Goal: Task Accomplishment & Management: Manage account settings

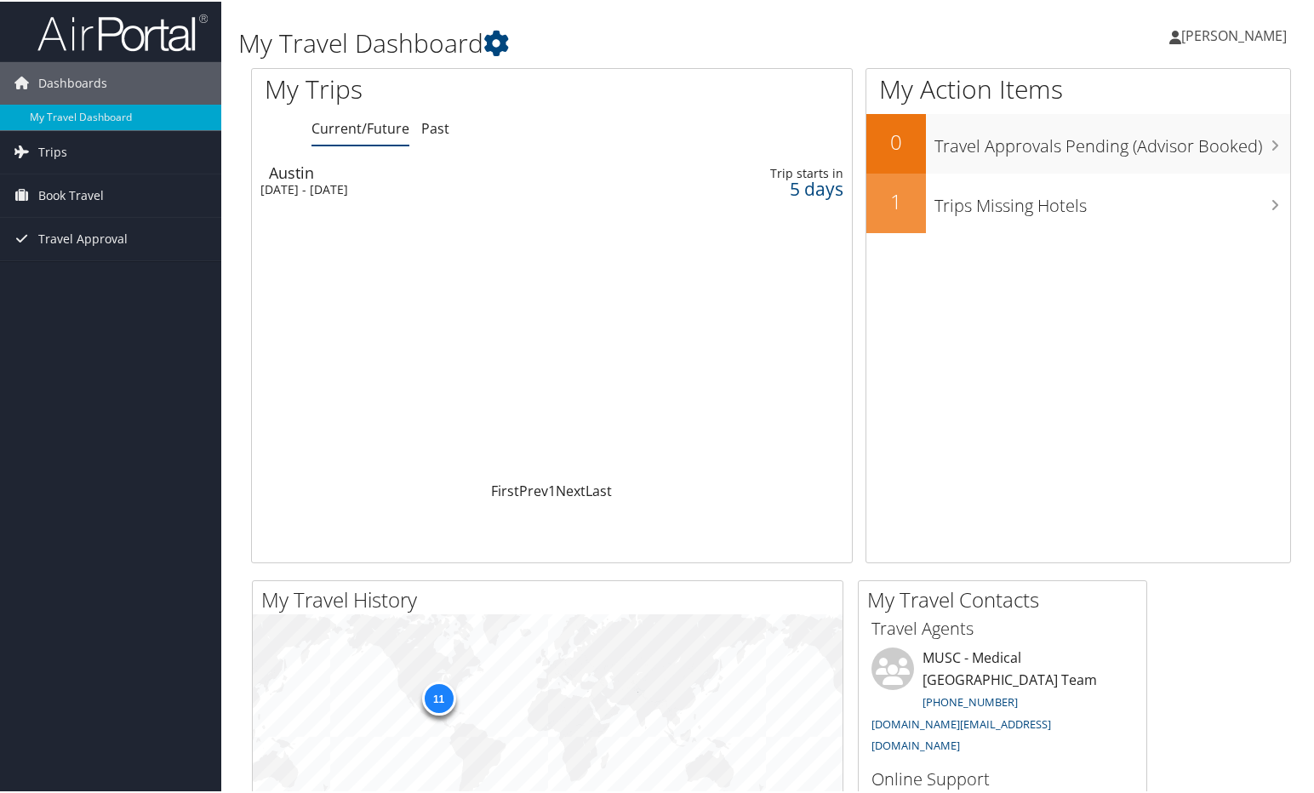
click at [536, 178] on div "Austin" at bounding box center [460, 170] width 382 height 15
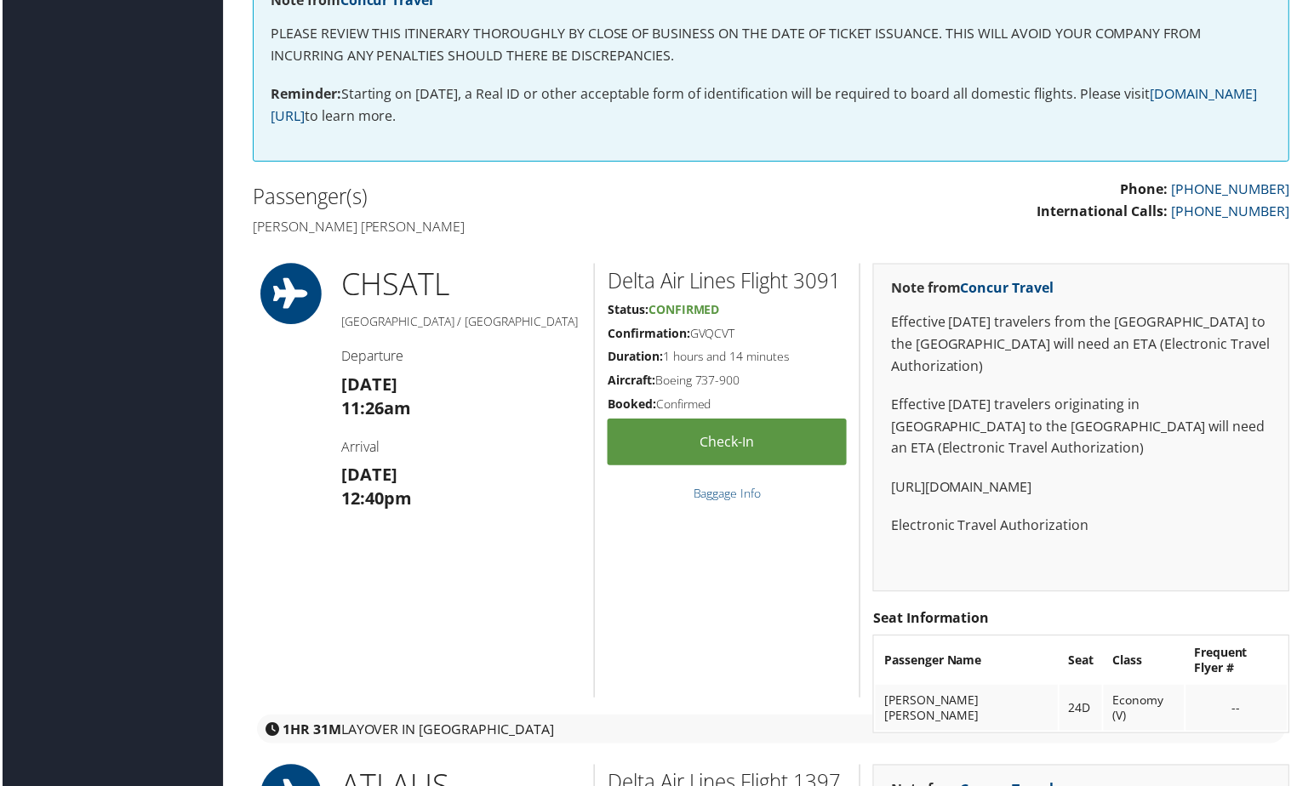
scroll to position [425, 0]
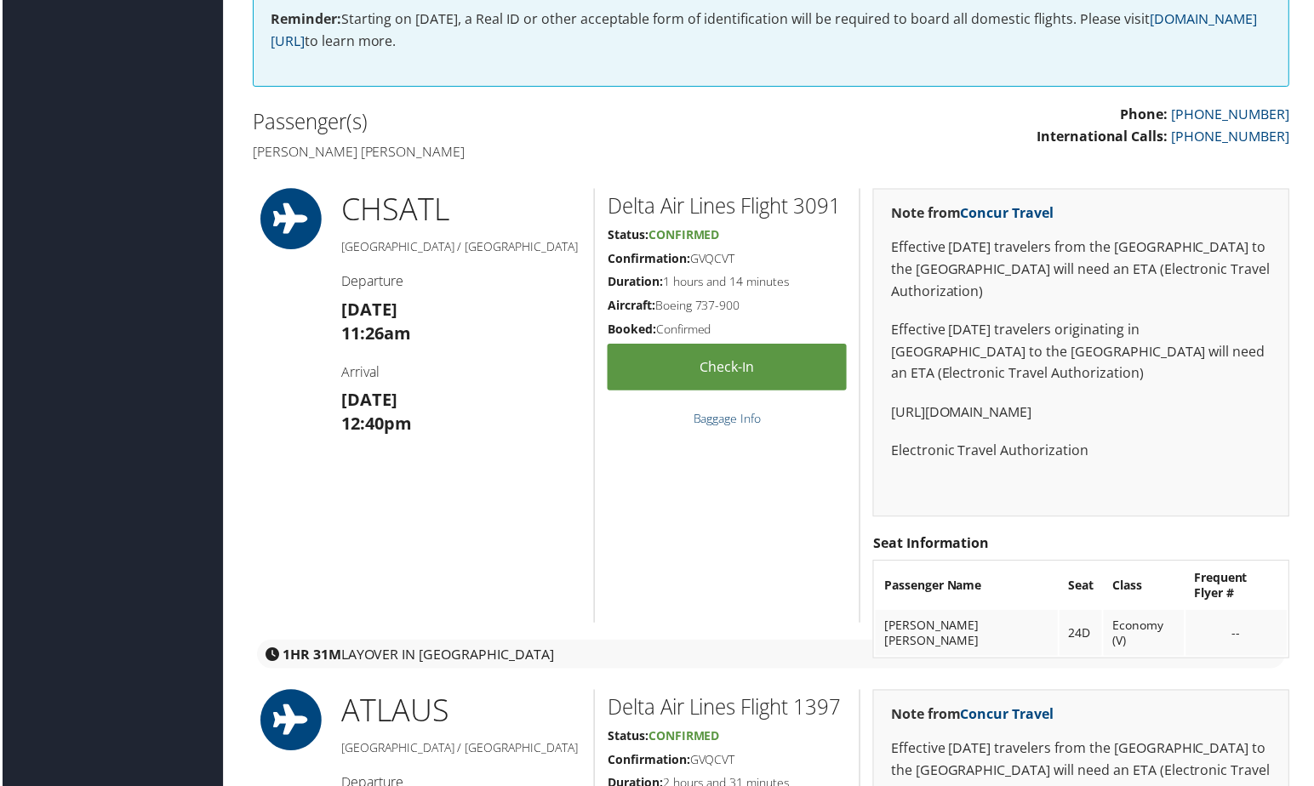
click at [728, 426] on link "Baggage Info" at bounding box center [727, 419] width 68 height 16
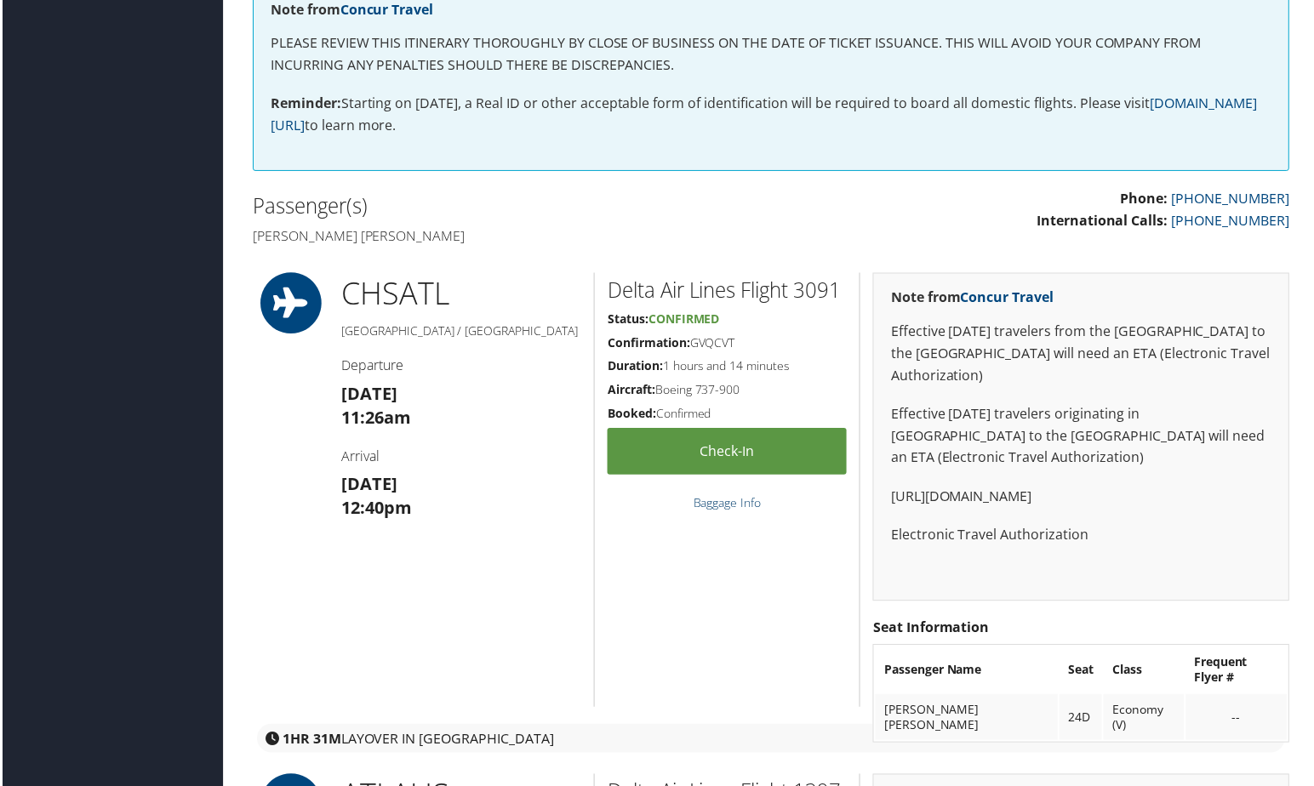
scroll to position [0, 0]
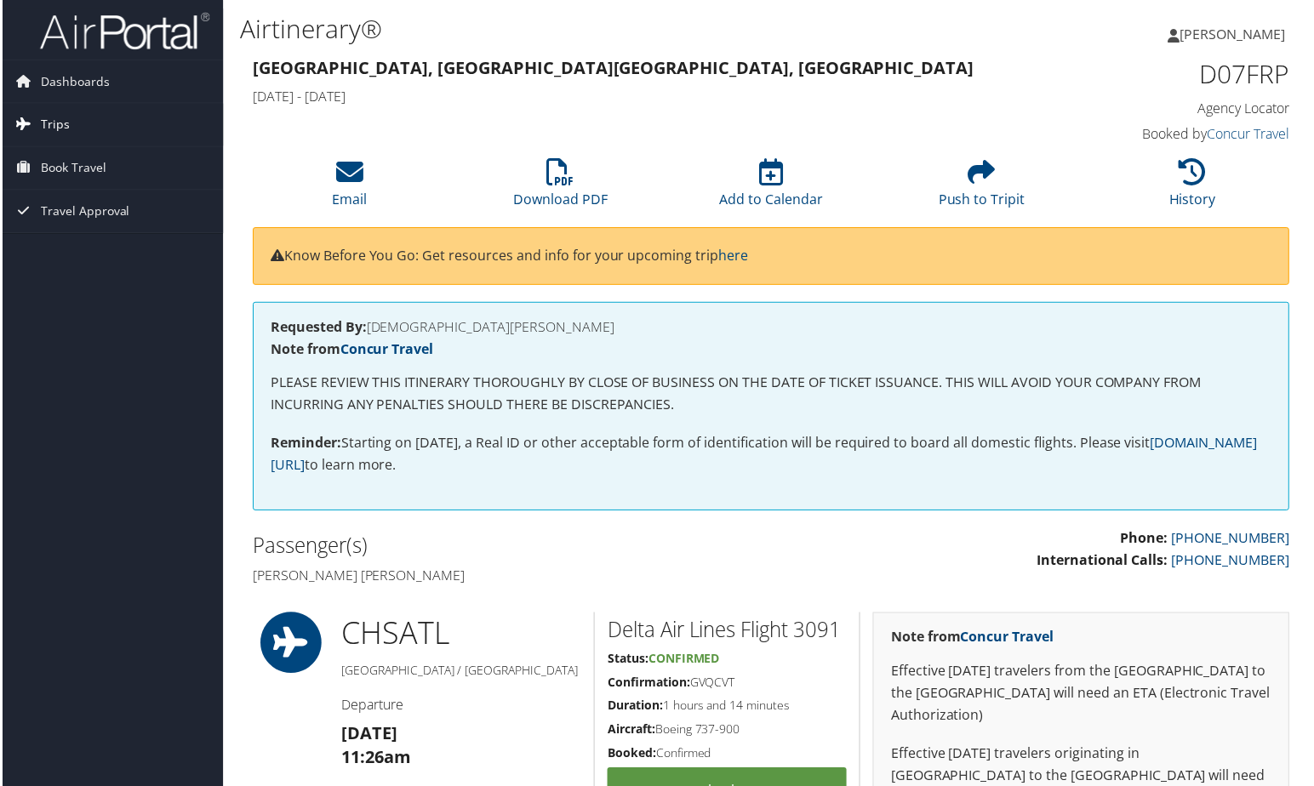
click at [61, 129] on span "Trips" at bounding box center [52, 125] width 29 height 43
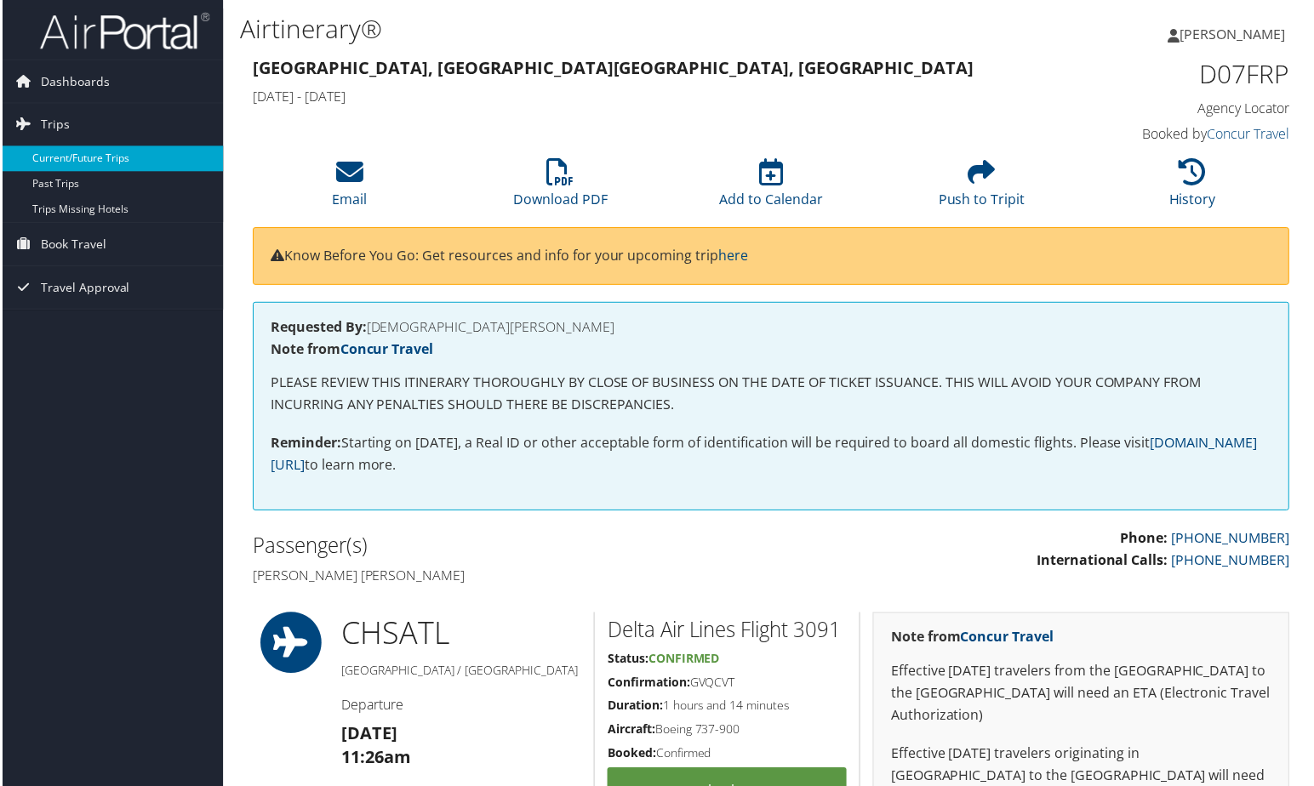
click at [48, 162] on link "Current/Future Trips" at bounding box center [110, 159] width 221 height 26
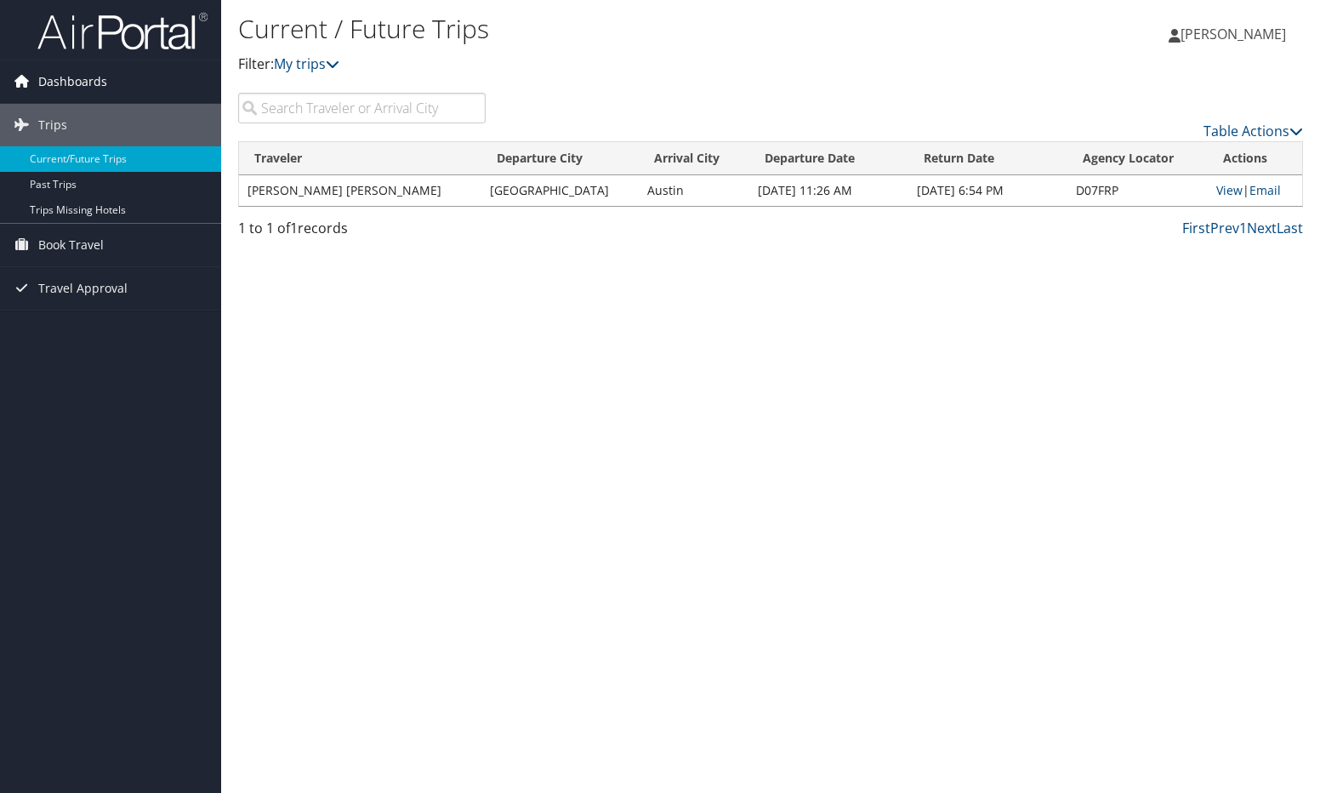
click at [85, 88] on span "Dashboards" at bounding box center [72, 81] width 69 height 43
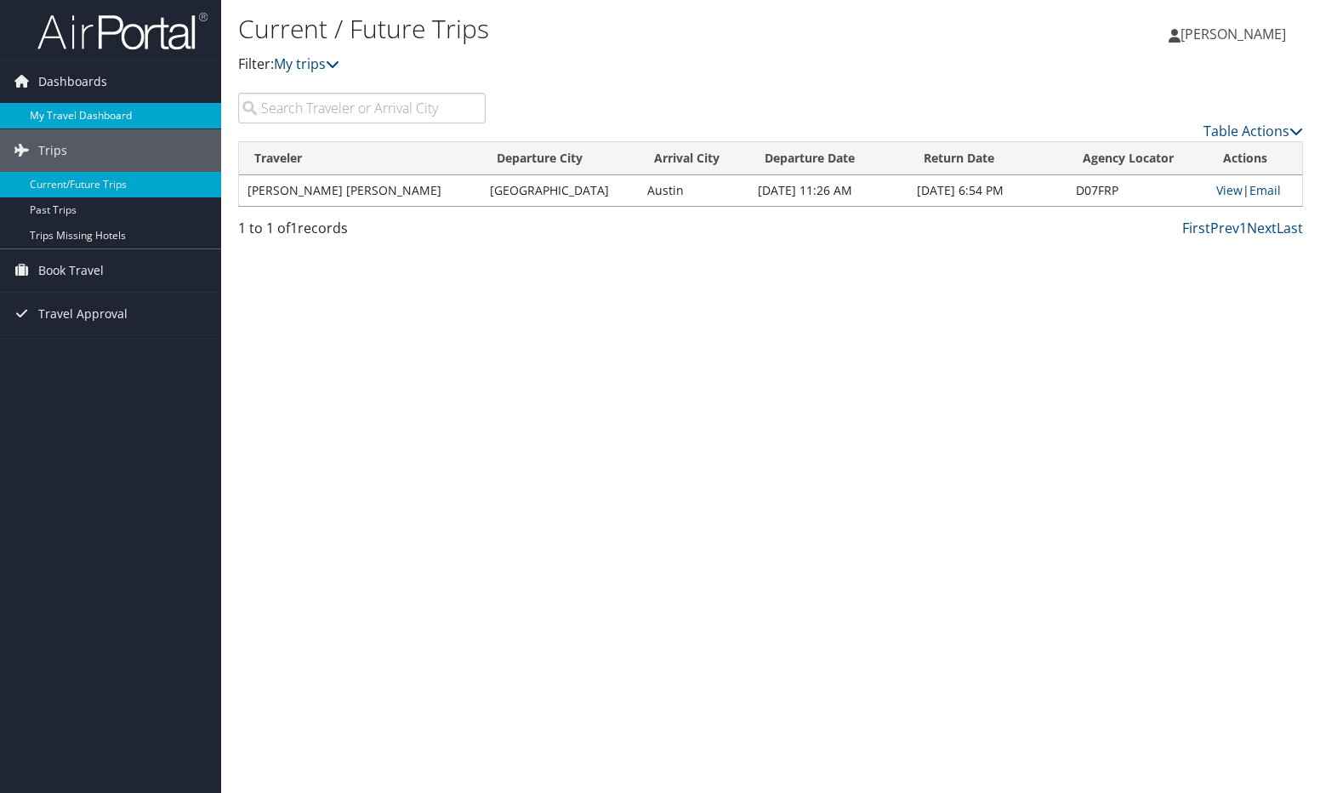
click at [103, 118] on link "My Travel Dashboard" at bounding box center [110, 116] width 221 height 26
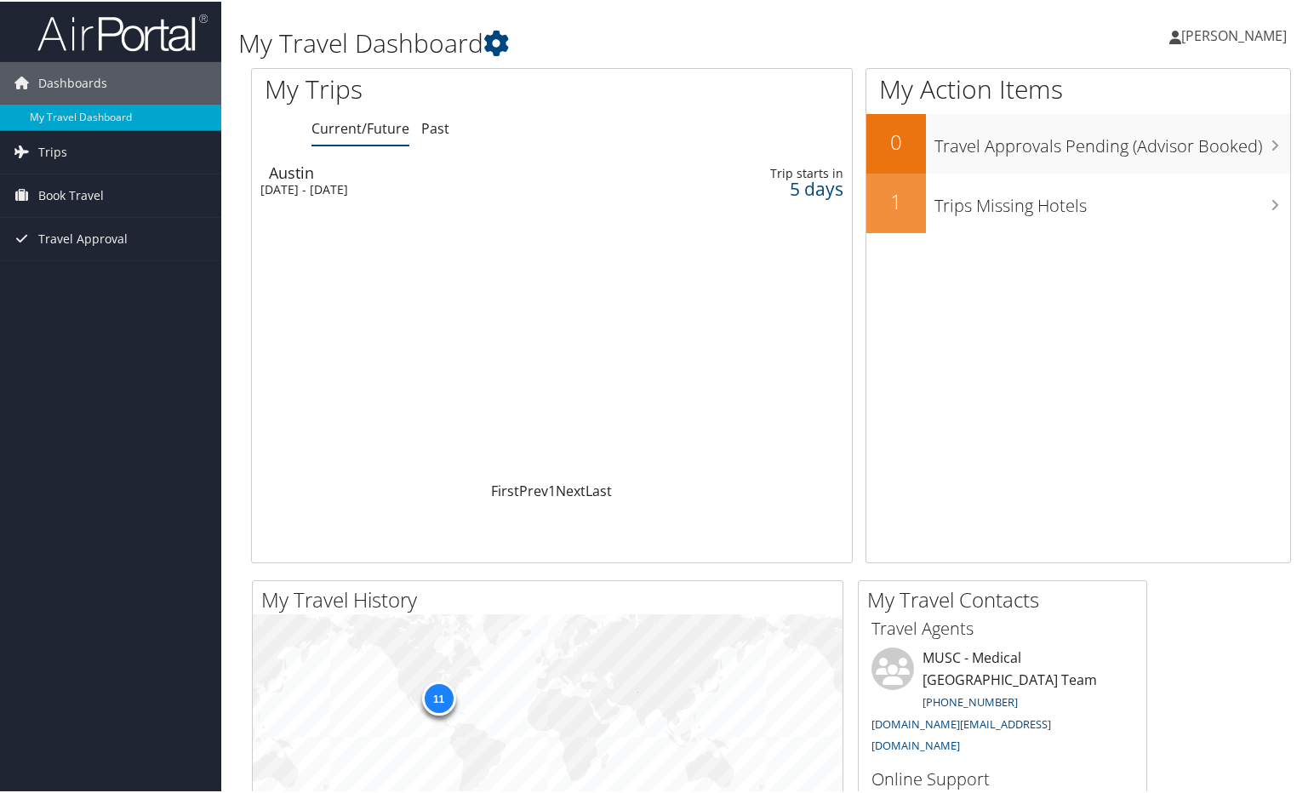
click at [288, 185] on div "[DATE] - [DATE]" at bounding box center [451, 187] width 382 height 15
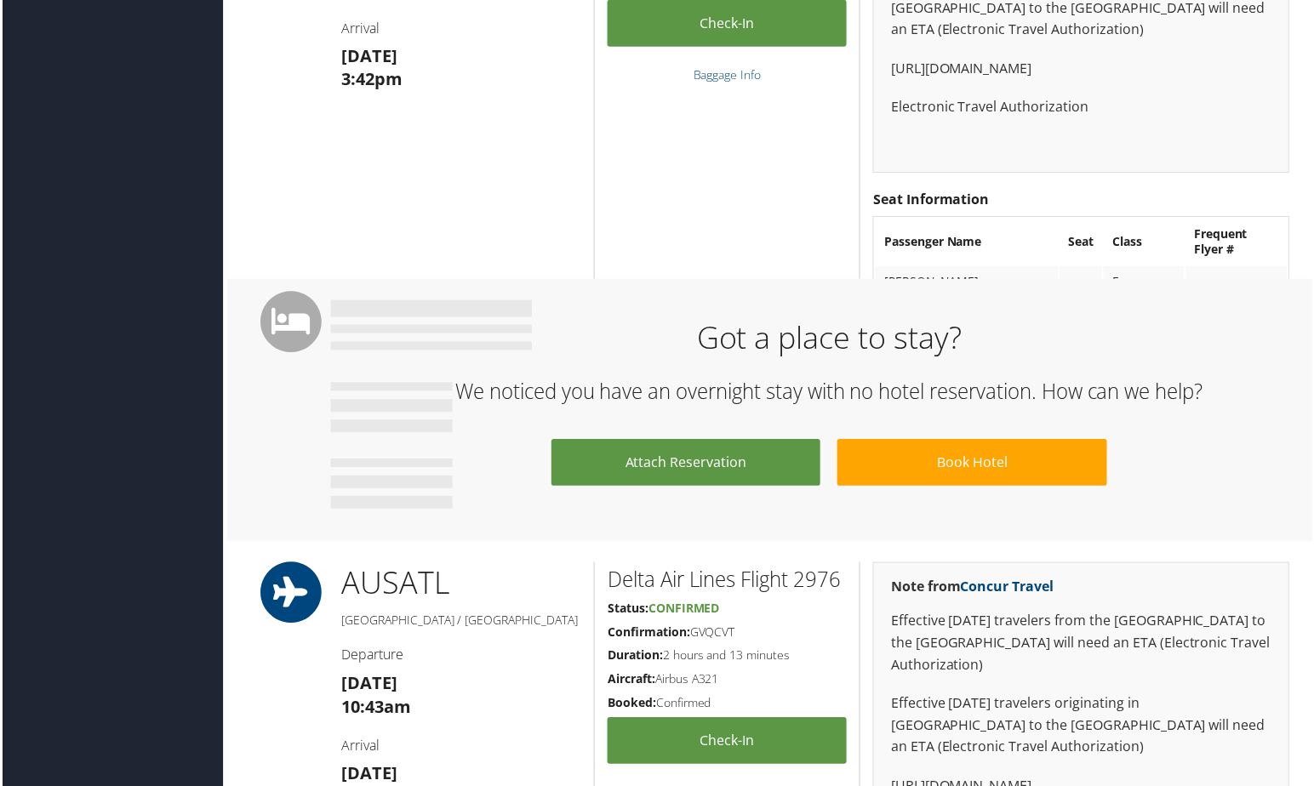
scroll to position [1276, 0]
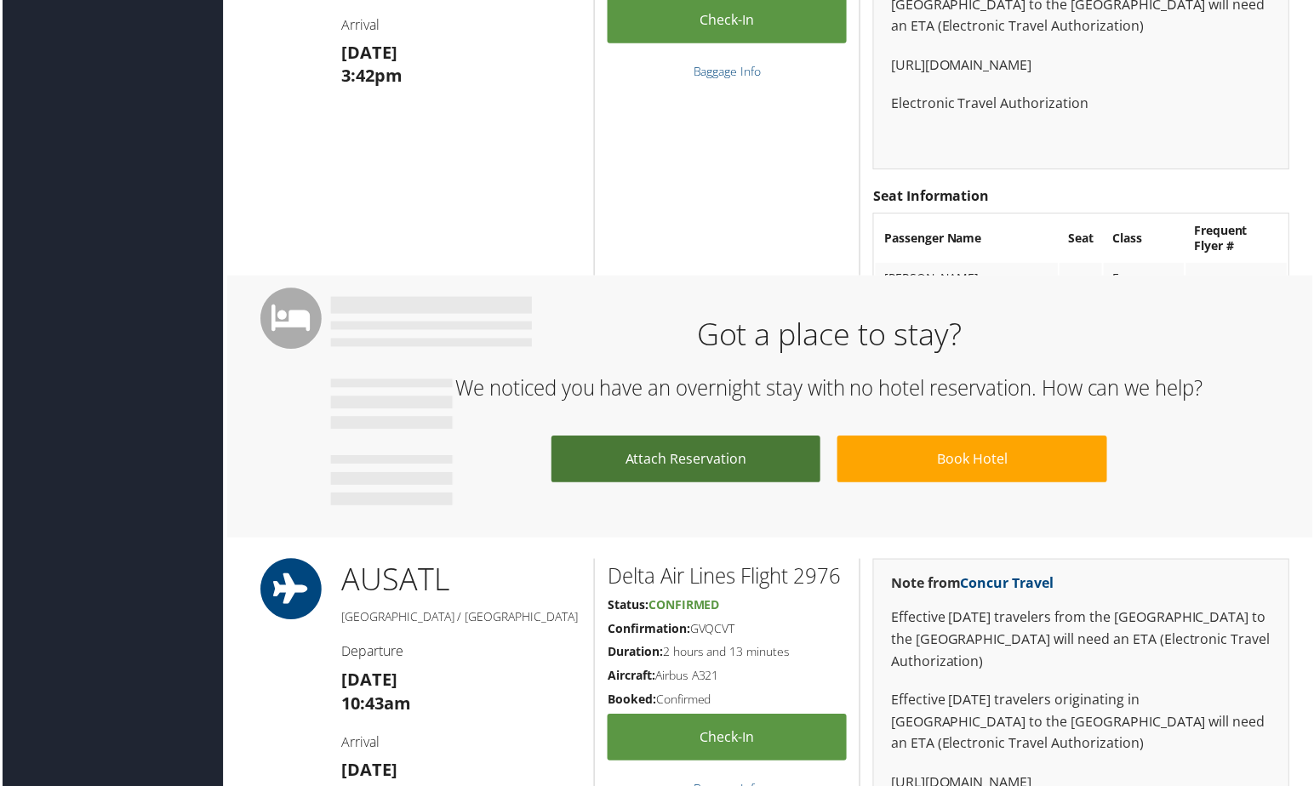
click at [681, 453] on link "Attach Reservation" at bounding box center [685, 460] width 271 height 47
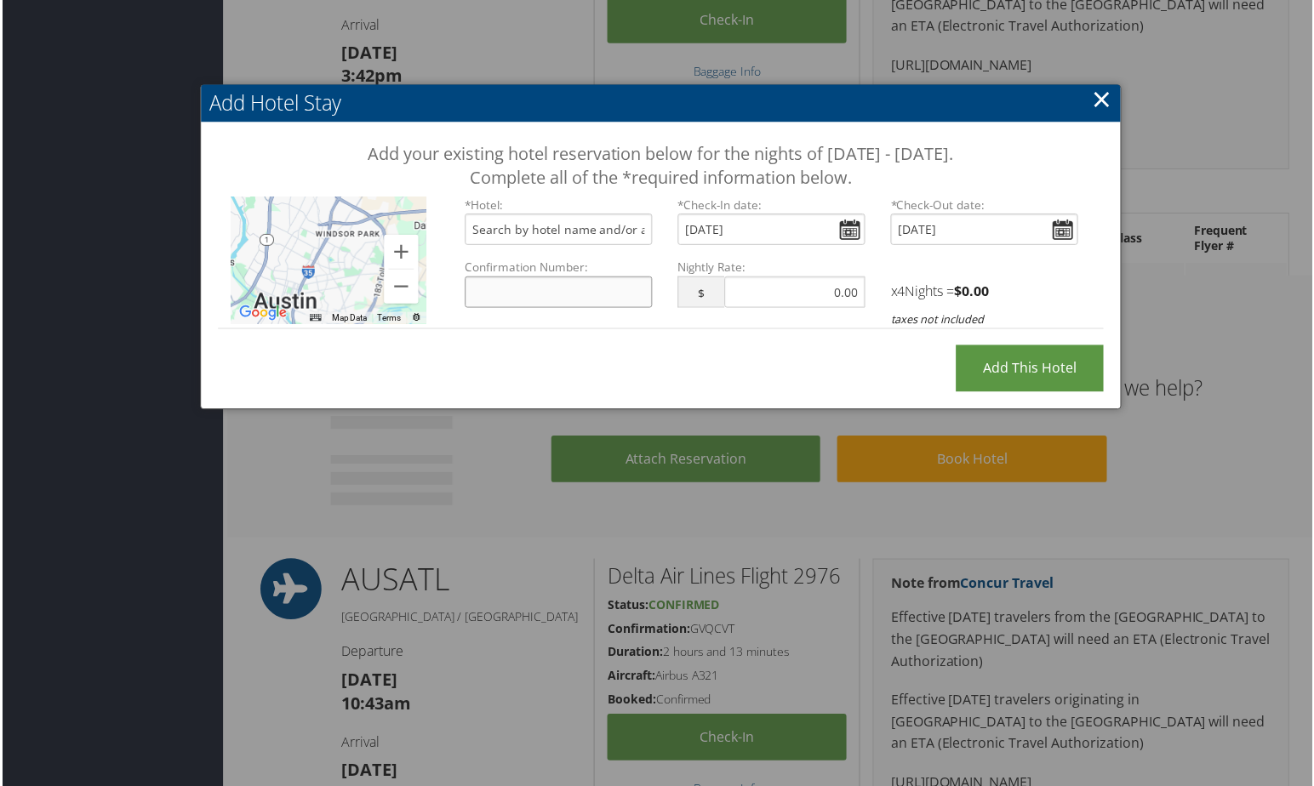
click at [585, 290] on input "Confirmation Number:" at bounding box center [558, 292] width 188 height 31
paste input "GLBWAUU5"
type input "GLBWAUU5"
click at [550, 237] on input "text" at bounding box center [558, 229] width 188 height 31
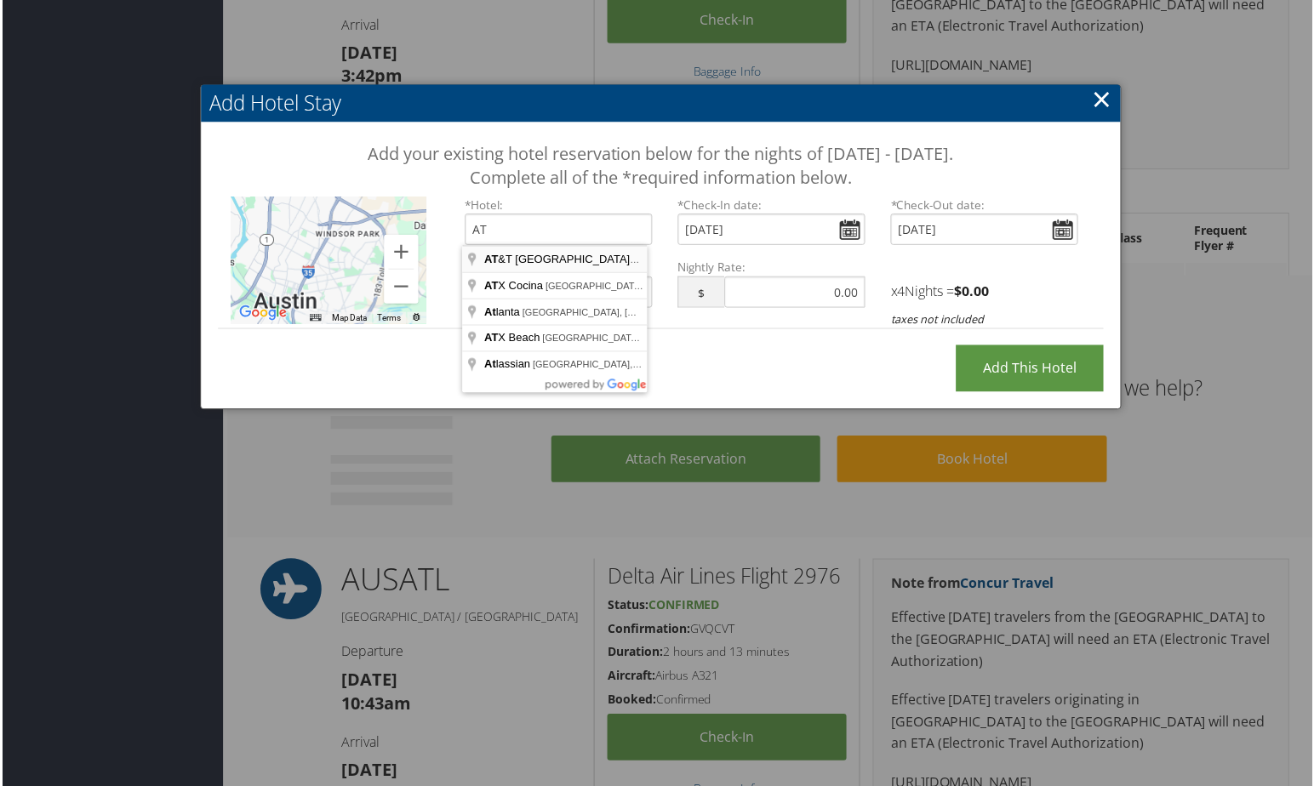
type input "AT&T Hotel and Conference Center, University Avenue, Austin, TX, USA"
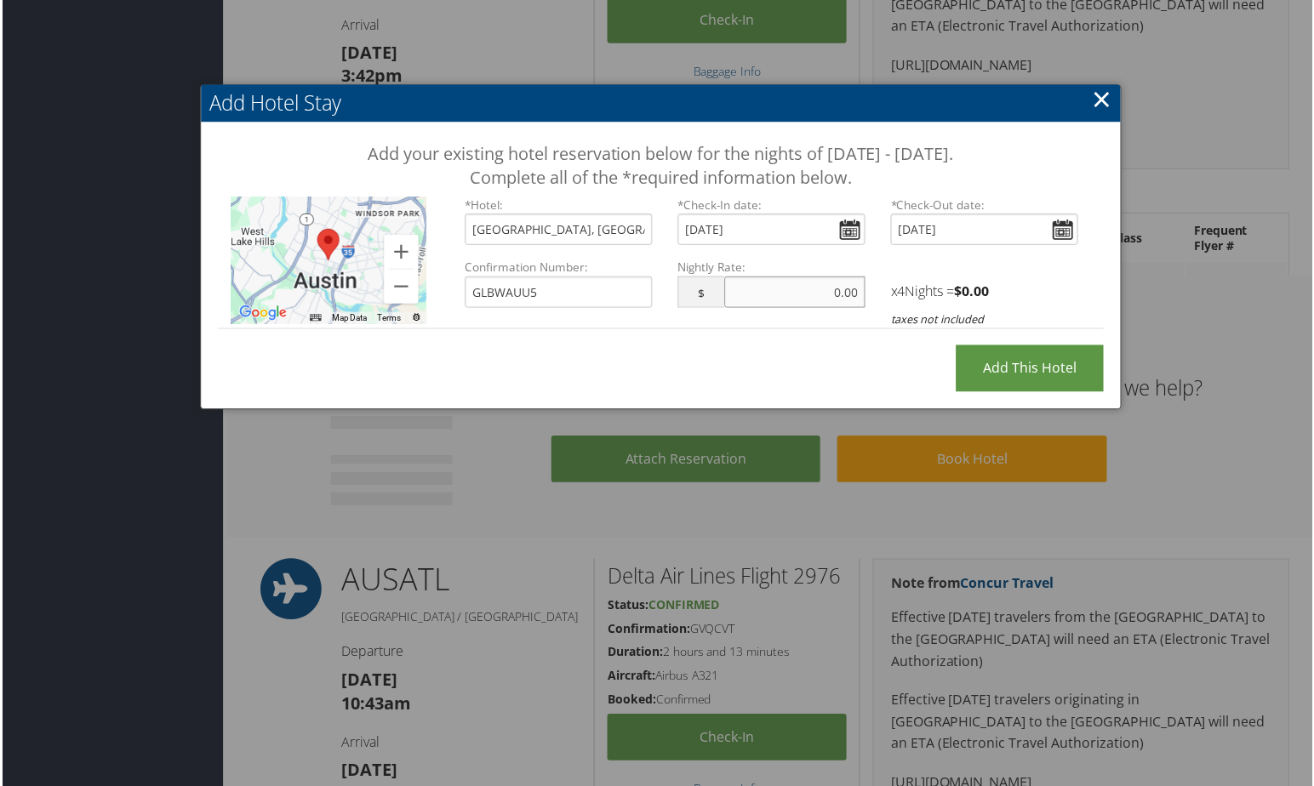
drag, startPoint x: 827, startPoint y: 293, endPoint x: 908, endPoint y: 289, distance: 80.9
click at [908, 289] on div "Confirmation Number: GLBWAUU5 Nightly Rate: $ Cost must be numeric. x 4 Nights …" at bounding box center [771, 294] width 641 height 70
type input "204.00"
click at [869, 368] on div "Add Hotel Stay Add your existing hotel reservation below for the nights of Octo…" at bounding box center [660, 248] width 924 height 326
click at [1000, 362] on input "Add this Hotel" at bounding box center [1030, 369] width 148 height 47
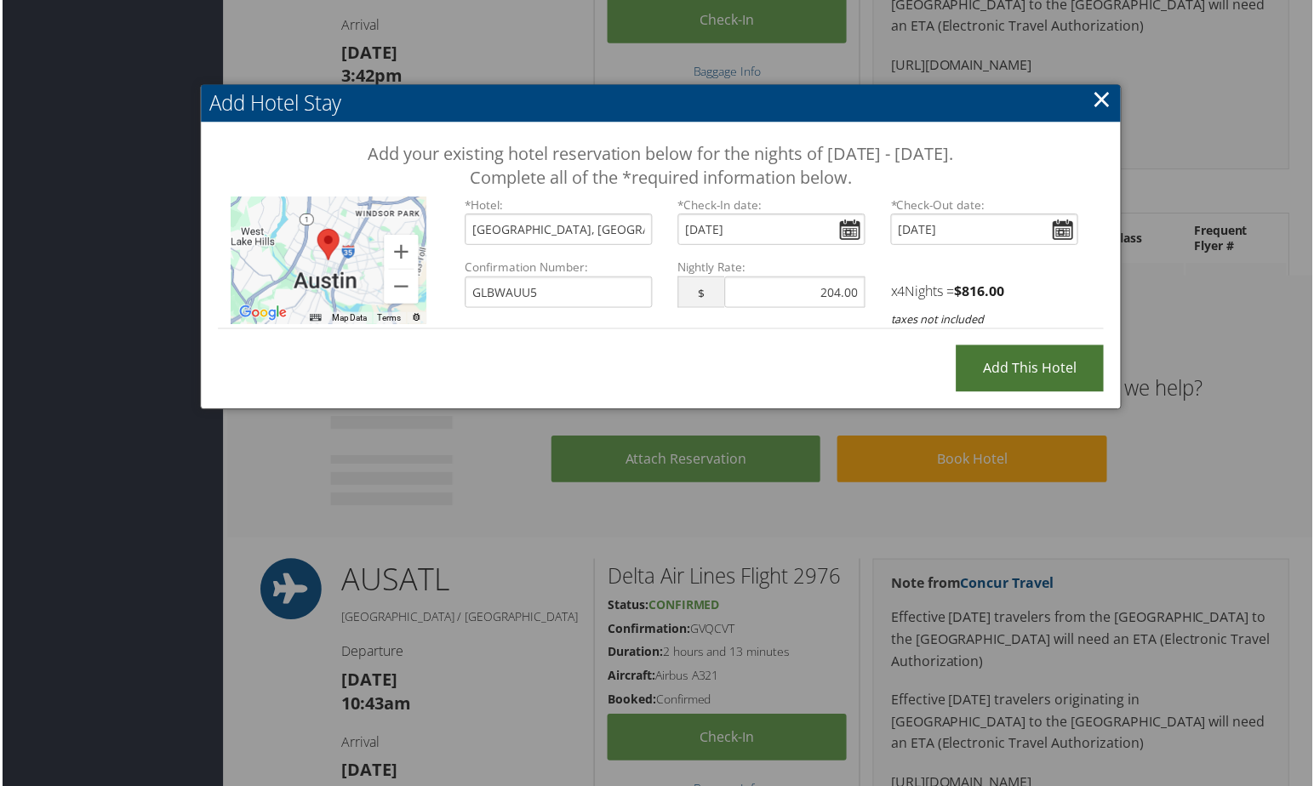
type input "Processing..."
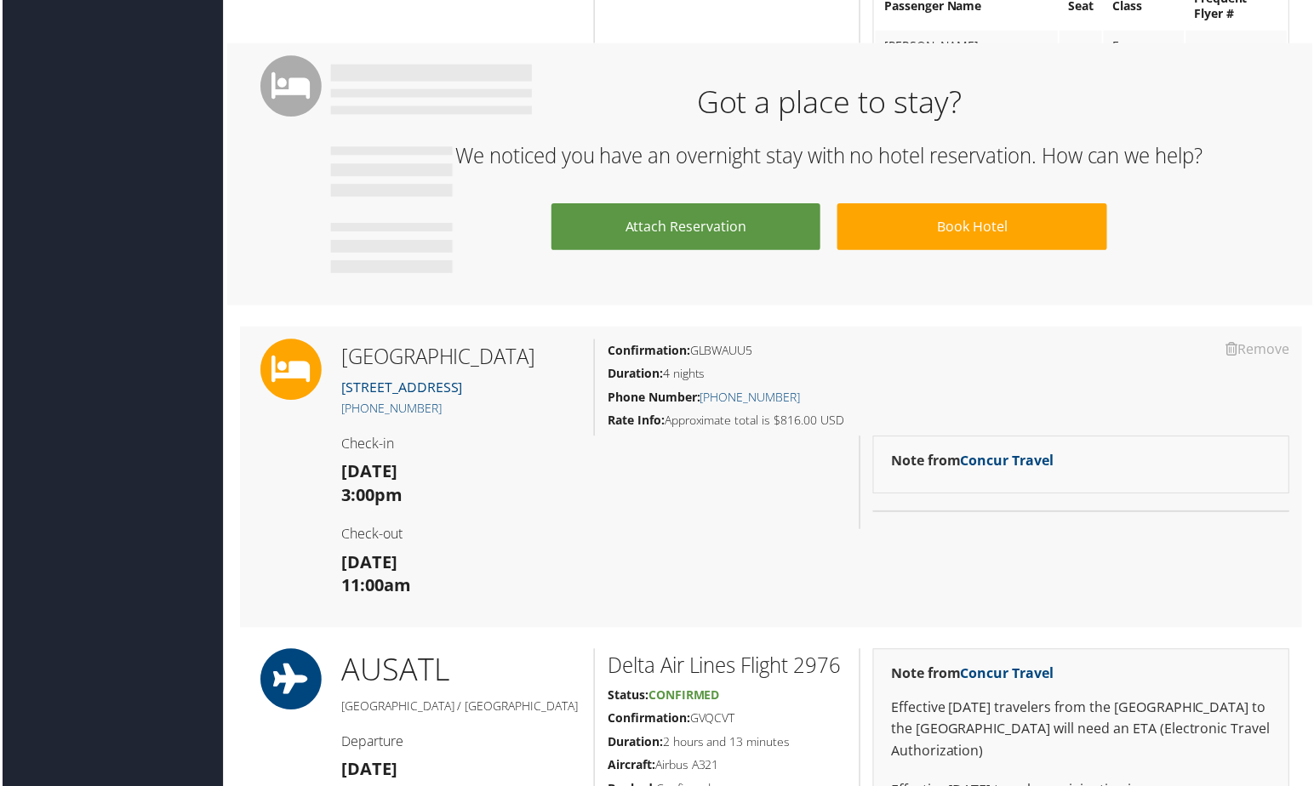
scroll to position [1531, 0]
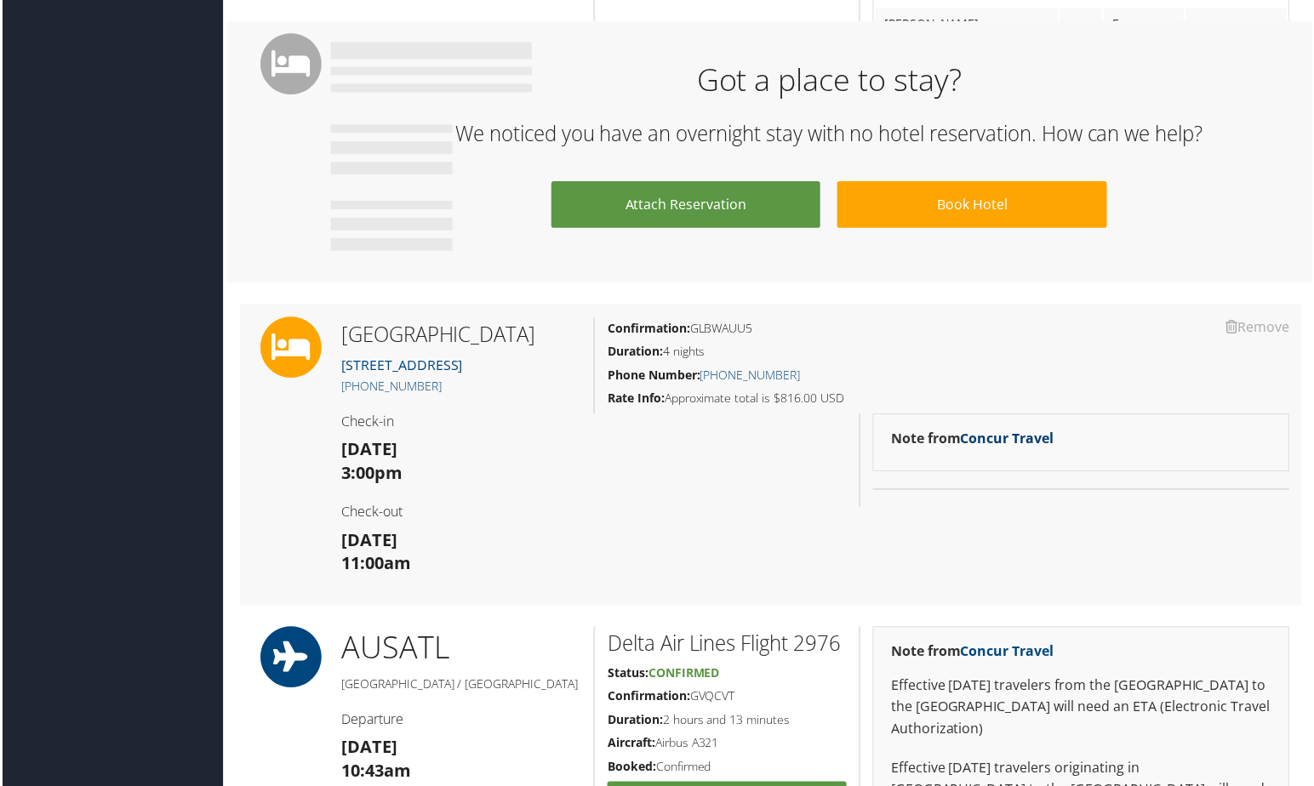
click at [1023, 442] on link "Concur Travel" at bounding box center [1008, 439] width 94 height 19
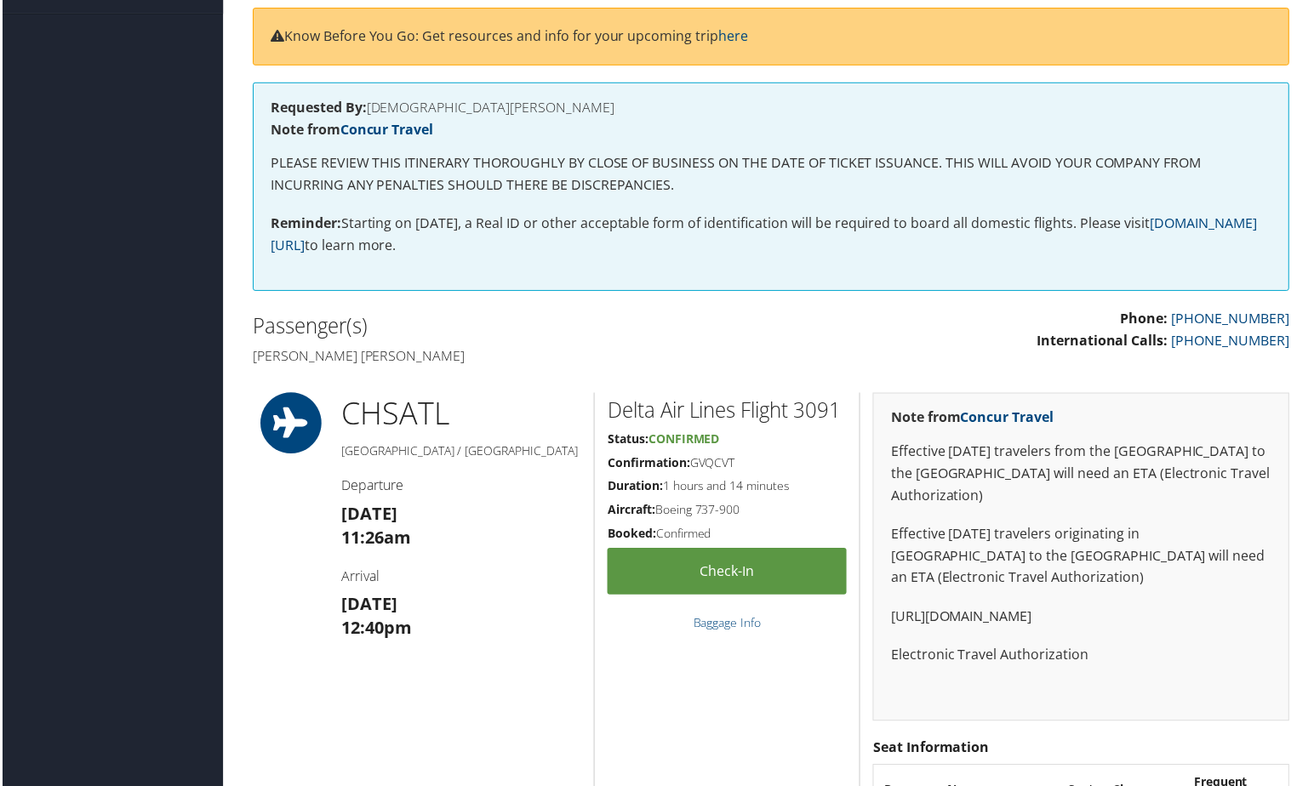
scroll to position [0, 0]
